Goal: Information Seeking & Learning: Learn about a topic

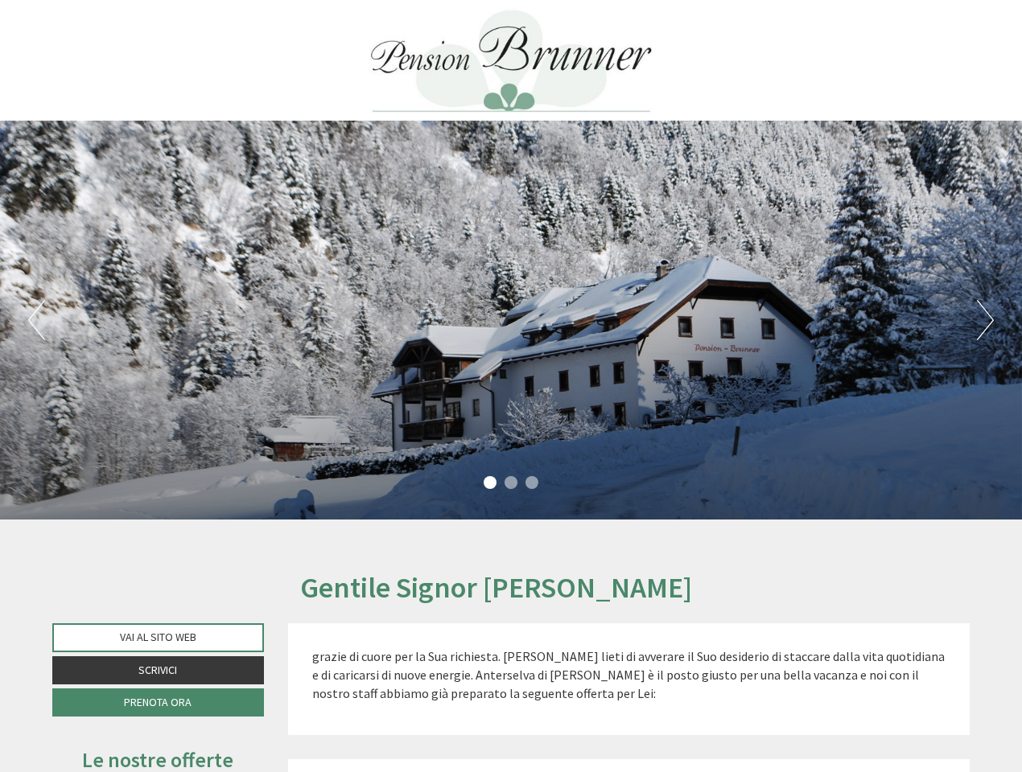
click at [511, 386] on div "Previous Next 1 2 3" at bounding box center [511, 320] width 1022 height 399
click at [36, 320] on button "Previous" at bounding box center [36, 320] width 17 height 40
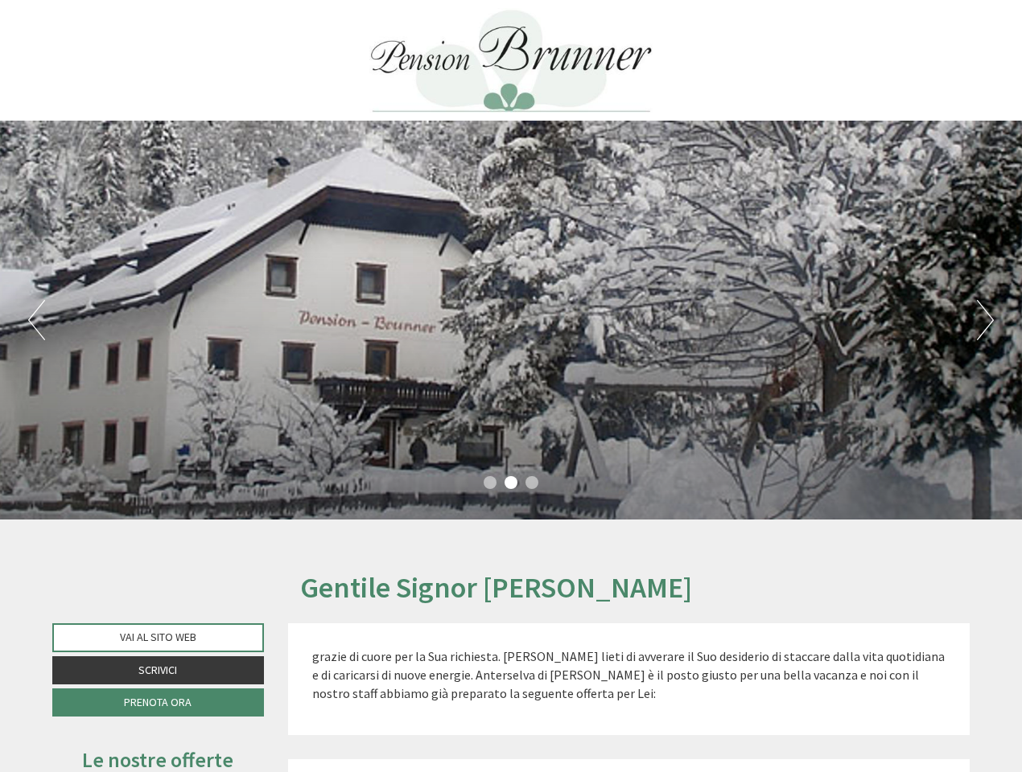
click at [511, 320] on div "Previous Next 1 2 3" at bounding box center [511, 320] width 1022 height 399
click at [985, 320] on button "Next" at bounding box center [985, 320] width 17 height 40
click at [490, 483] on li "1" at bounding box center [489, 482] width 13 height 13
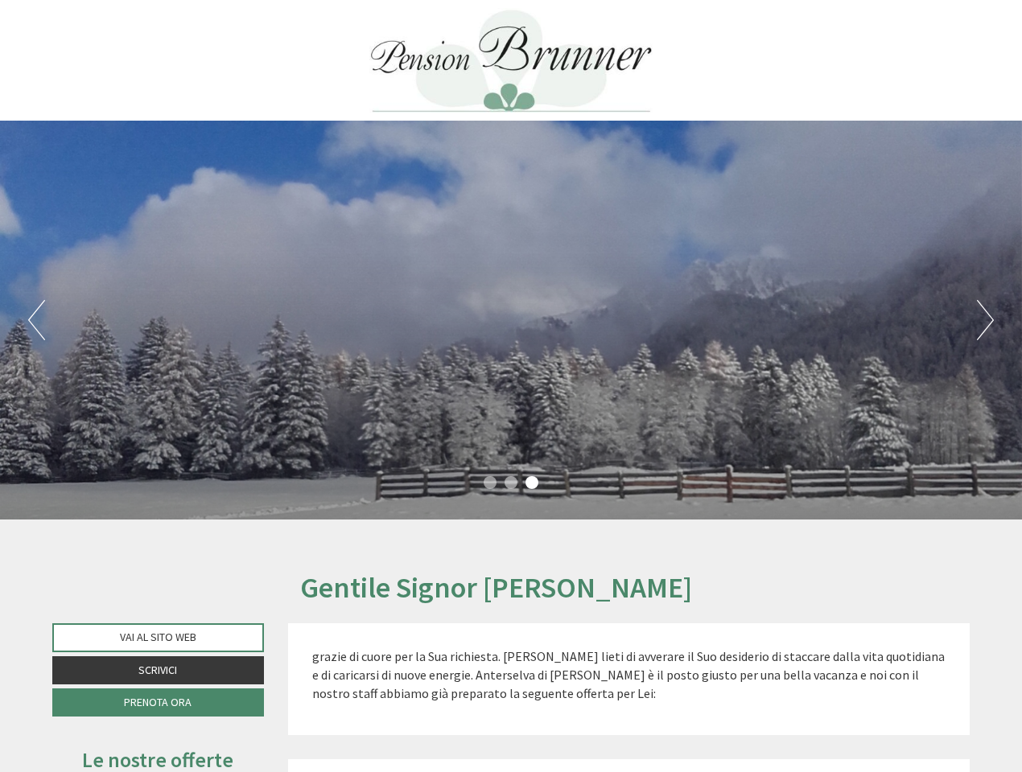
click at [511, 483] on li "2" at bounding box center [510, 482] width 13 height 13
click at [532, 483] on li "3" at bounding box center [531, 482] width 13 height 13
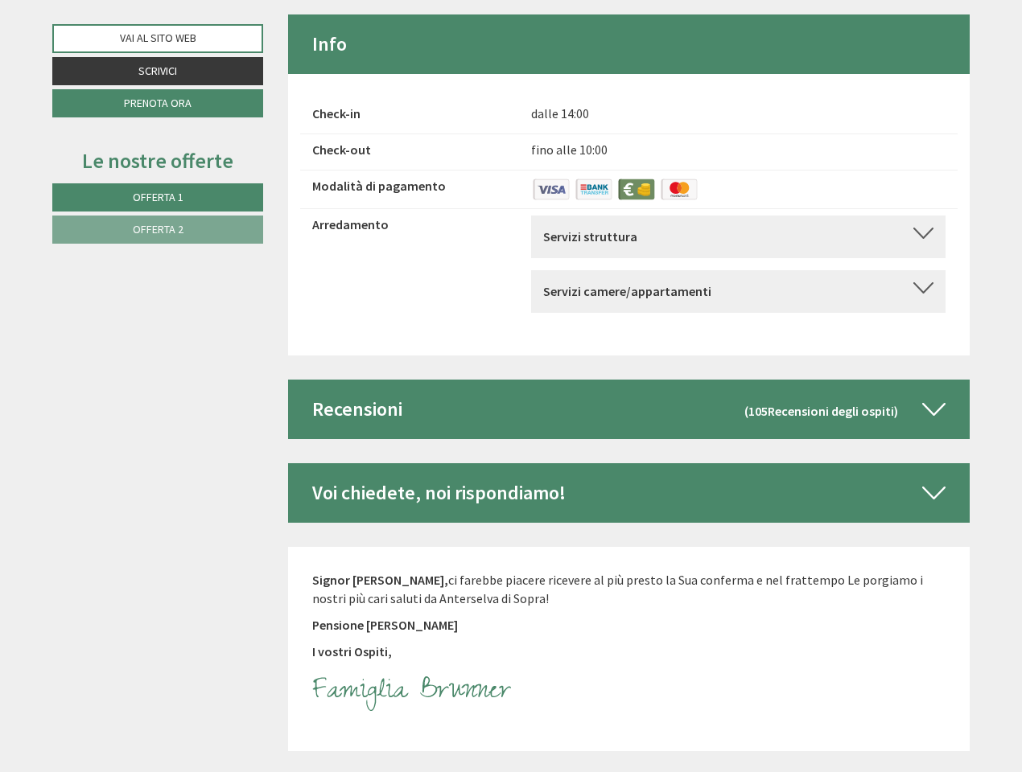
click at [511, 386] on div "Recensioni (105 Recensioni degli ospiti )" at bounding box center [629, 410] width 682 height 60
click at [158, 197] on span "Offerta 1" at bounding box center [158, 197] width 51 height 14
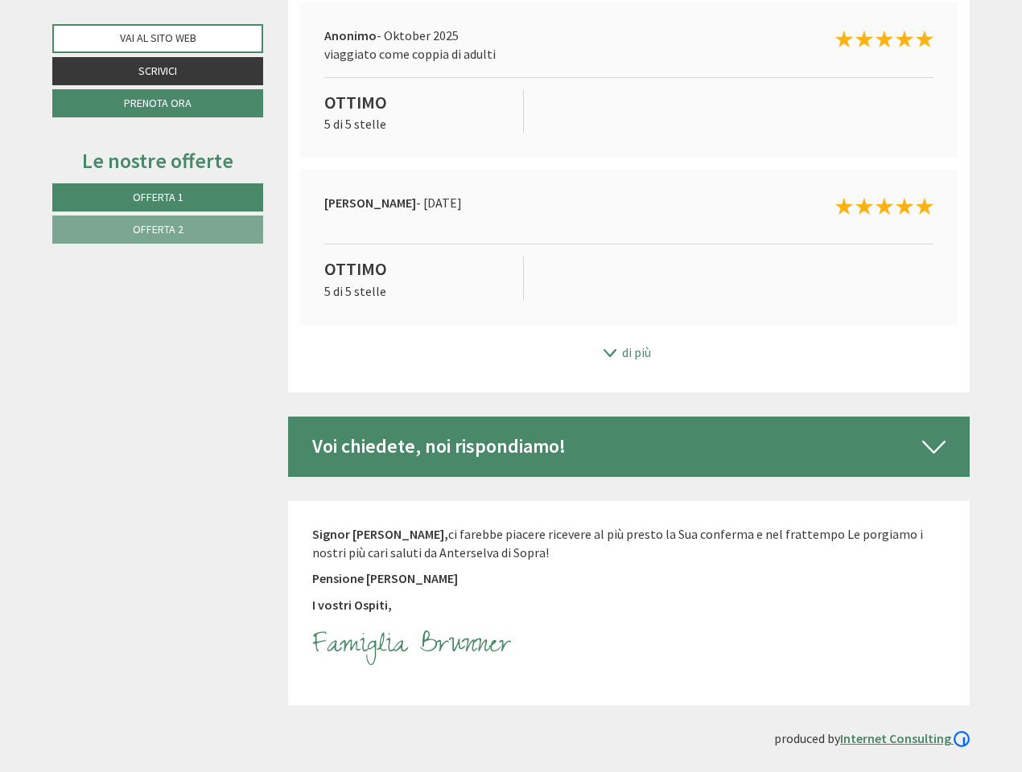
click at [158, 229] on span "Offerta 2" at bounding box center [158, 229] width 51 height 14
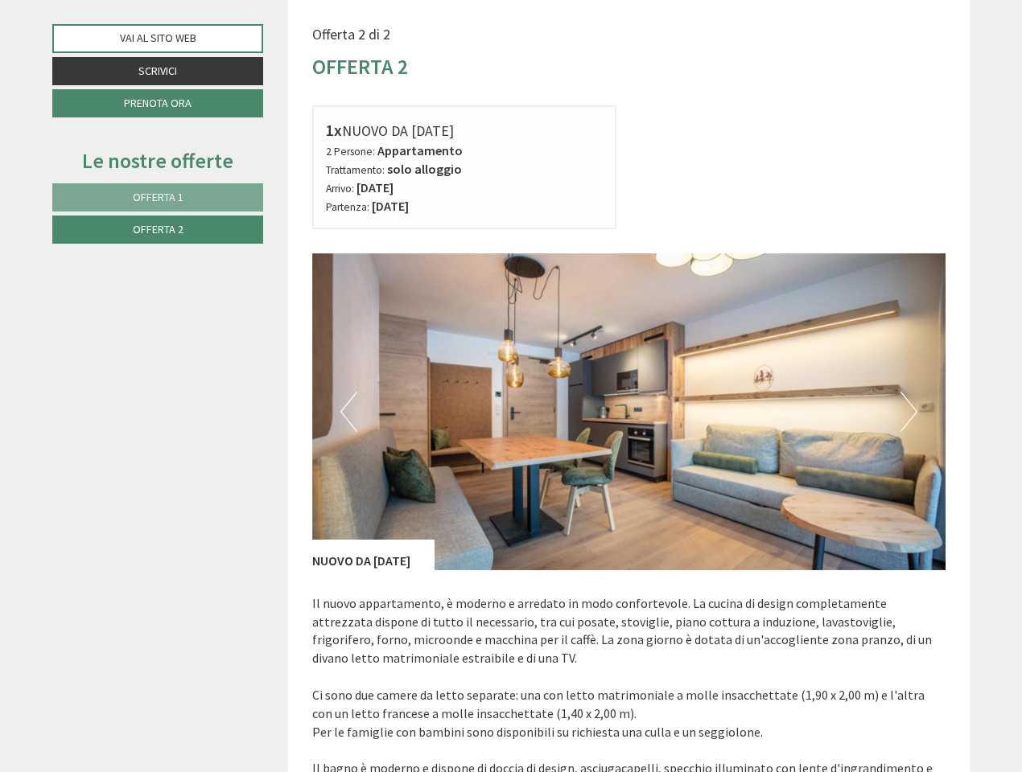
click at [738, 273] on img at bounding box center [629, 411] width 634 height 317
click at [629, 391] on img at bounding box center [629, 411] width 634 height 317
click at [629, 475] on img at bounding box center [629, 411] width 634 height 317
